Goal: Information Seeking & Learning: Learn about a topic

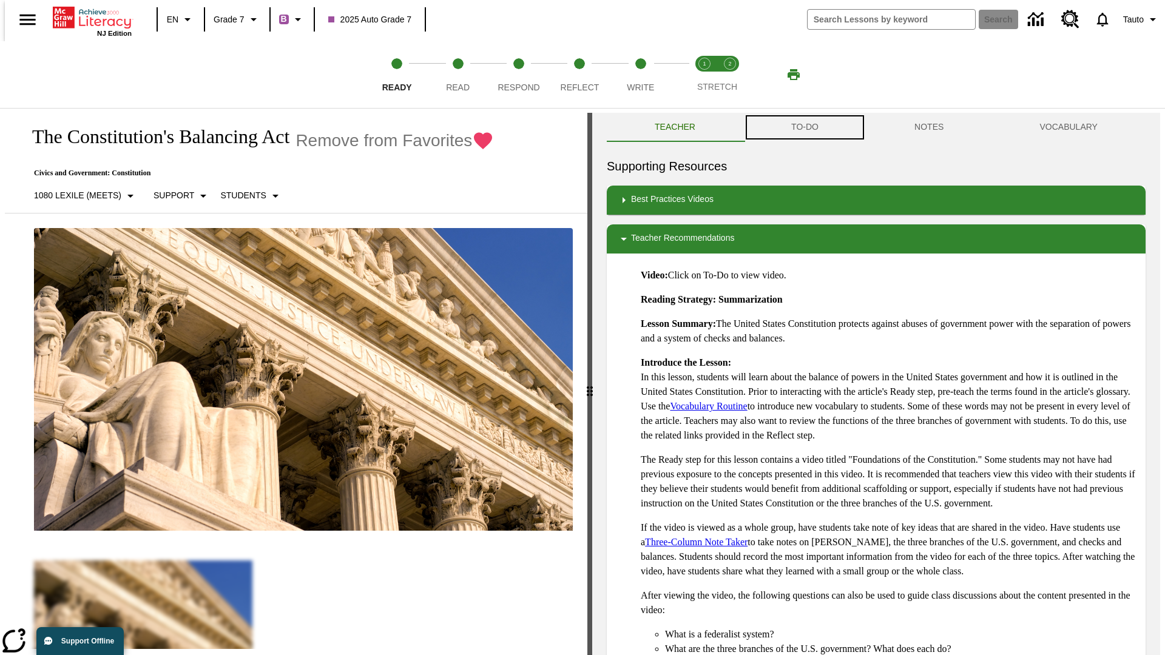
click at [804, 127] on button "TO-DO" at bounding box center [804, 127] width 123 height 29
